Goal: Check status: Check status

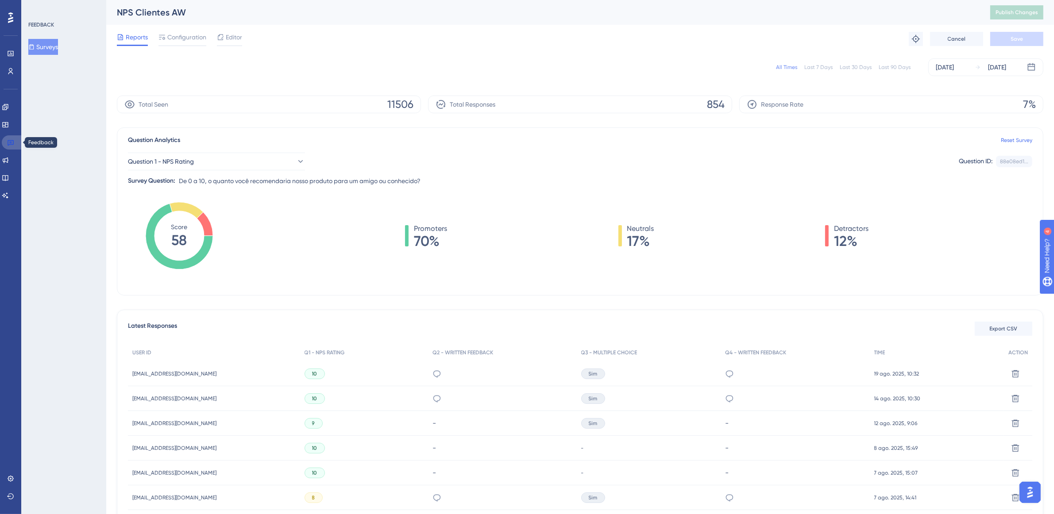
click at [3, 140] on link at bounding box center [12, 142] width 21 height 14
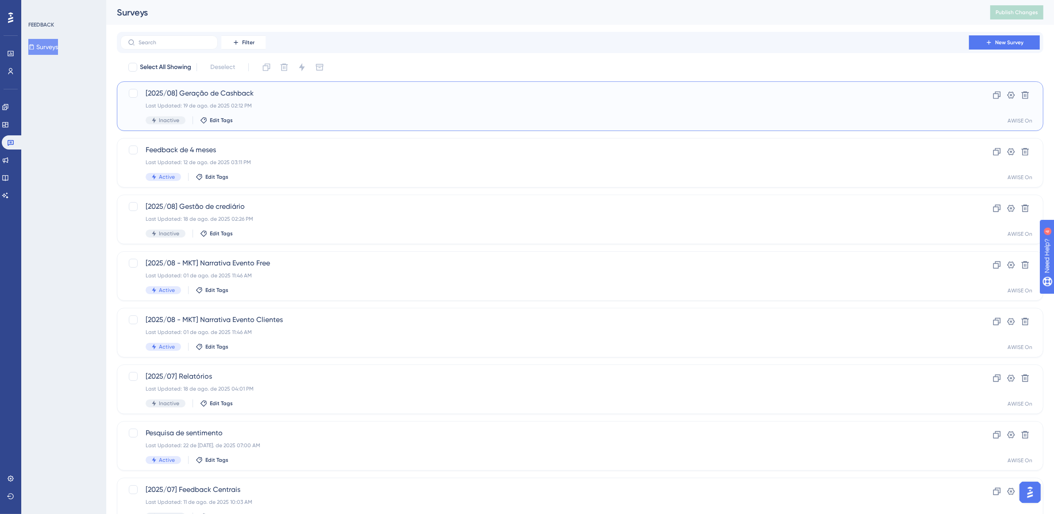
click at [301, 108] on div "Last Updated: 19 de ago. de 2025 02:12 PM" at bounding box center [545, 105] width 798 height 7
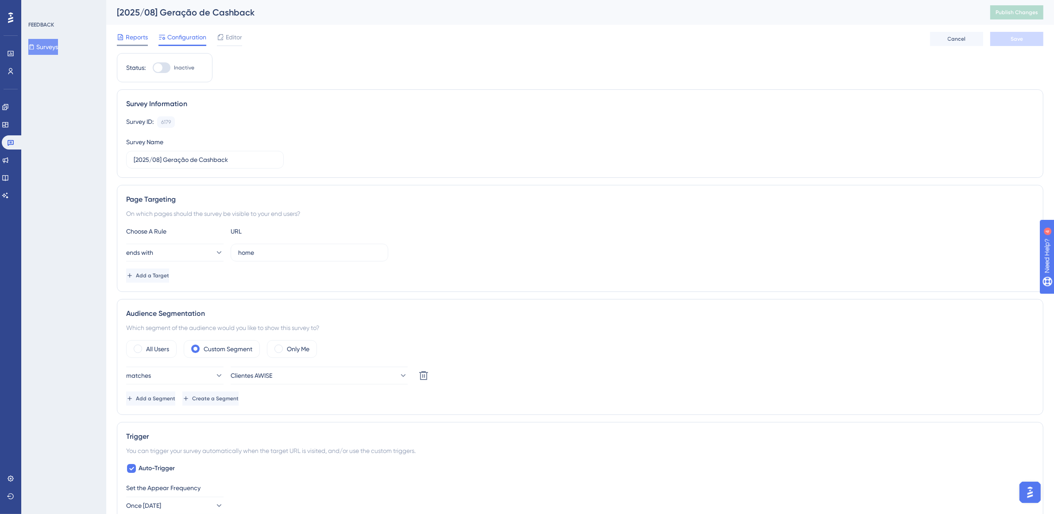
click at [133, 39] on span "Reports" at bounding box center [137, 37] width 22 height 11
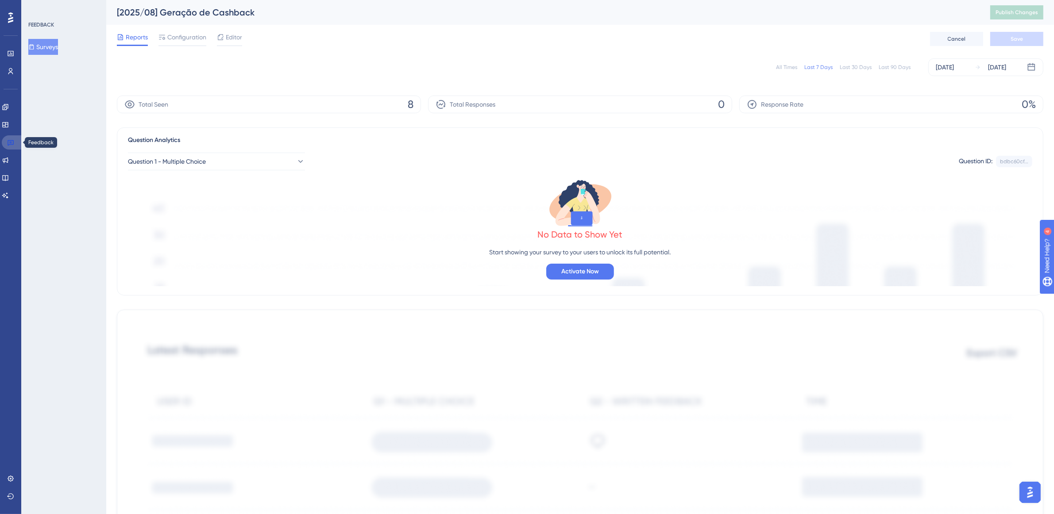
click at [7, 144] on icon at bounding box center [10, 142] width 7 height 7
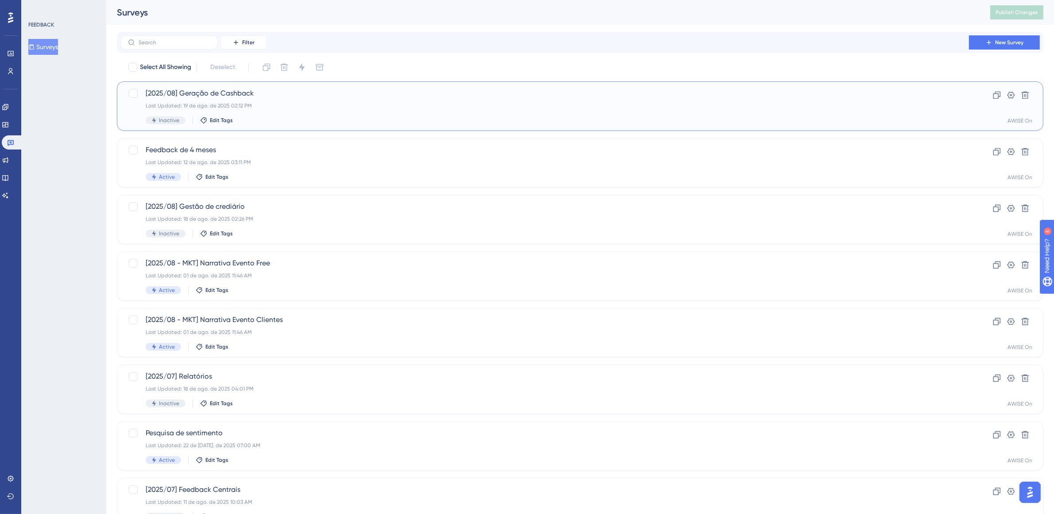
click at [333, 108] on div "Last Updated: 19 de ago. de 2025 02:12 PM" at bounding box center [545, 105] width 798 height 7
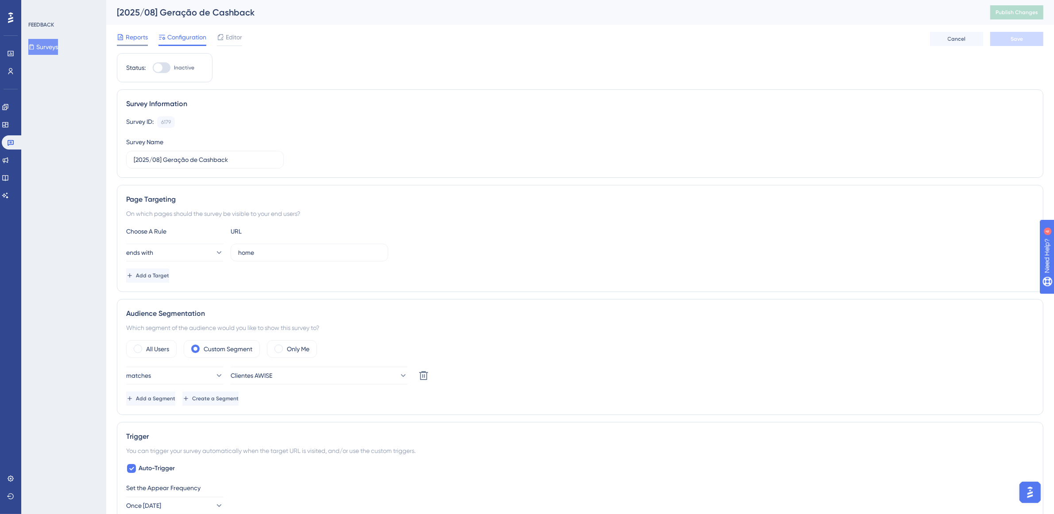
click at [140, 38] on span "Reports" at bounding box center [137, 37] width 22 height 11
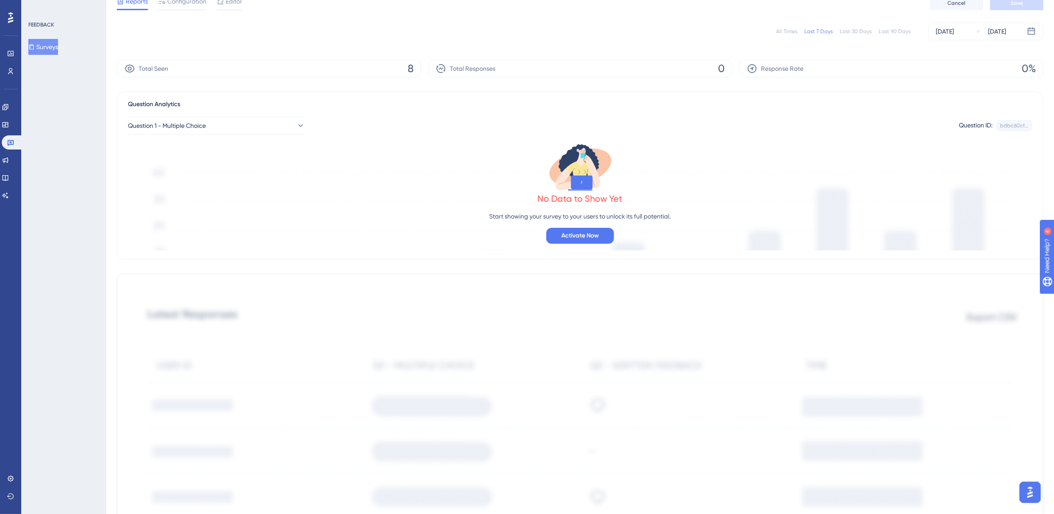
scroll to position [55, 0]
